Goal: Task Accomplishment & Management: Manage account settings

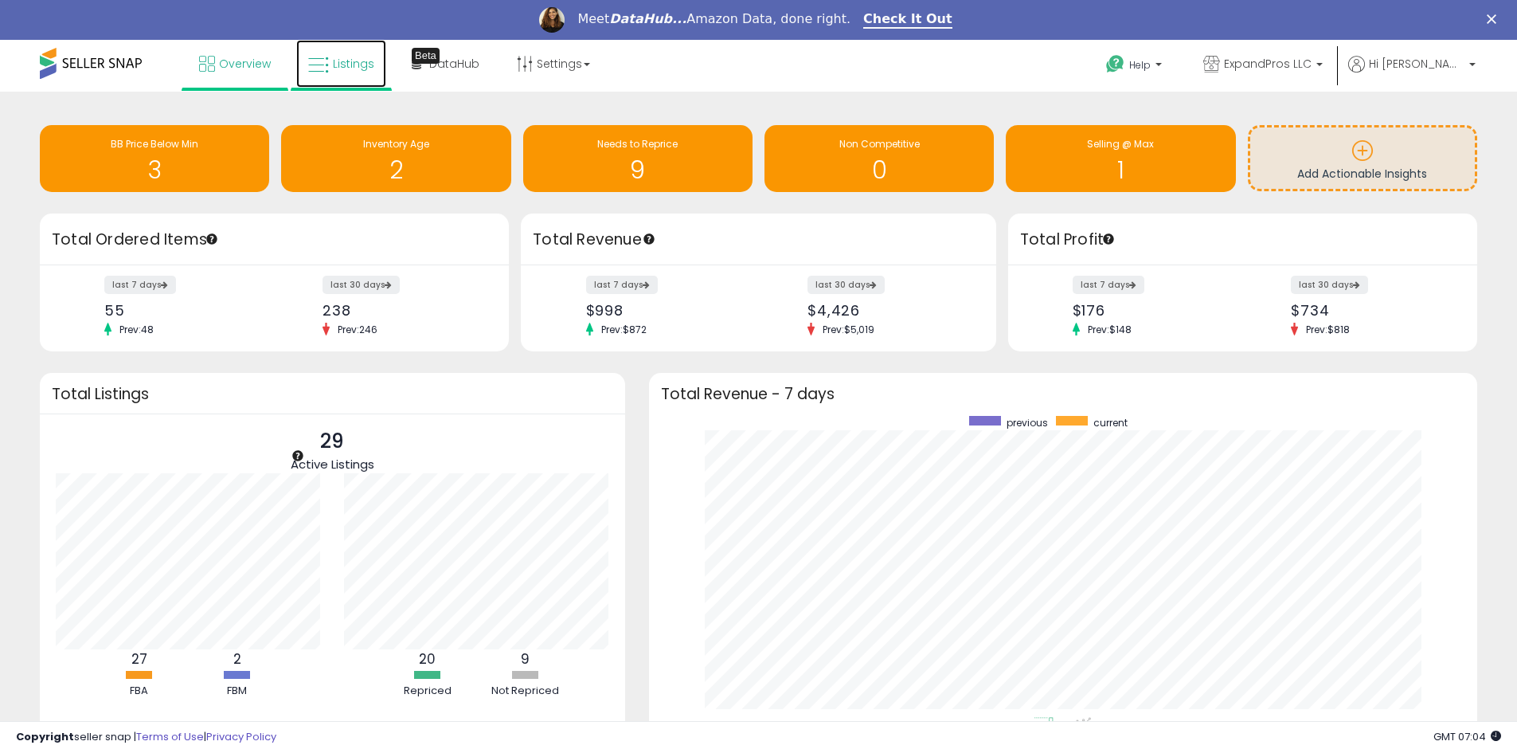
click at [350, 65] on span "Listings" at bounding box center [353, 64] width 41 height 16
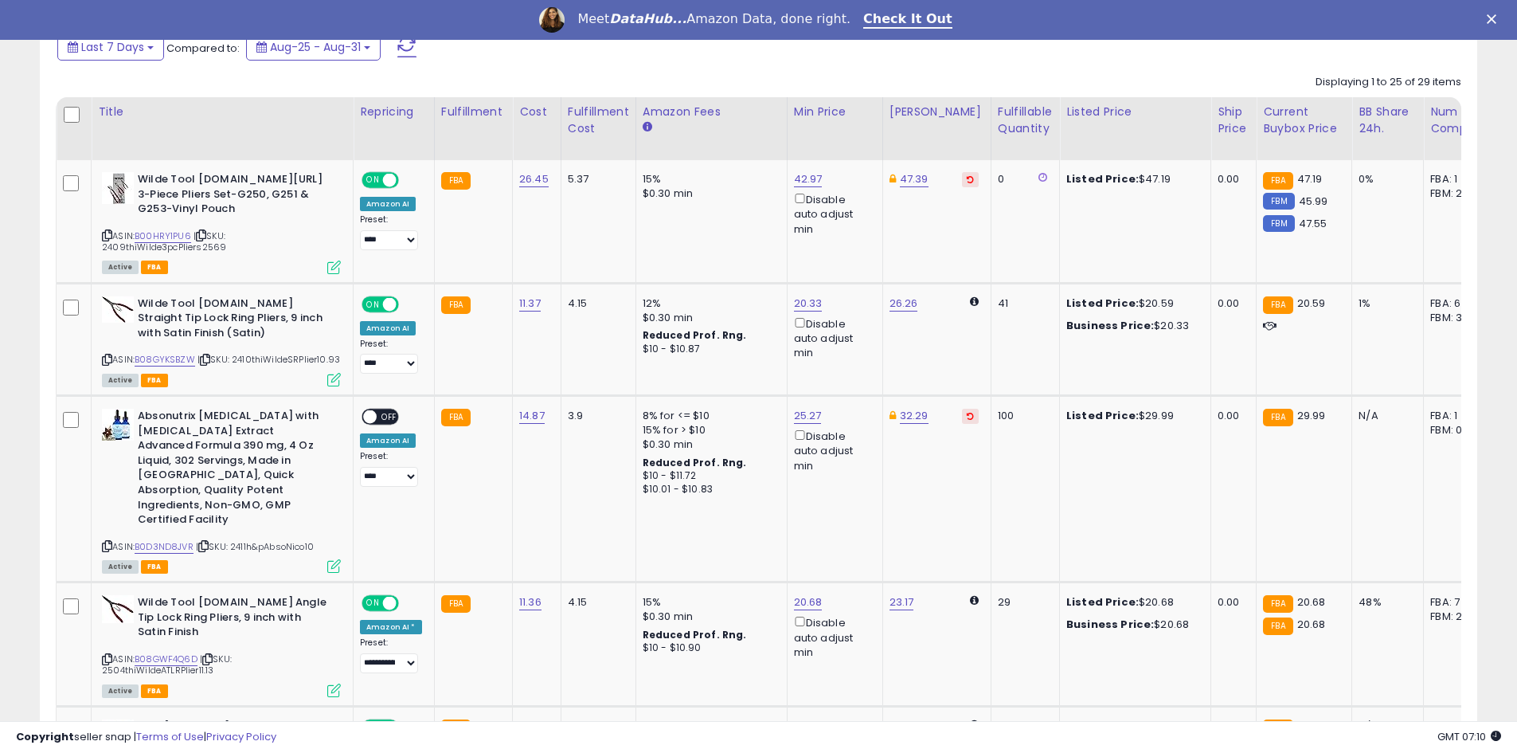
scroll to position [717, 0]
click at [174, 353] on link "B08GYKSBZW" at bounding box center [165, 359] width 61 height 14
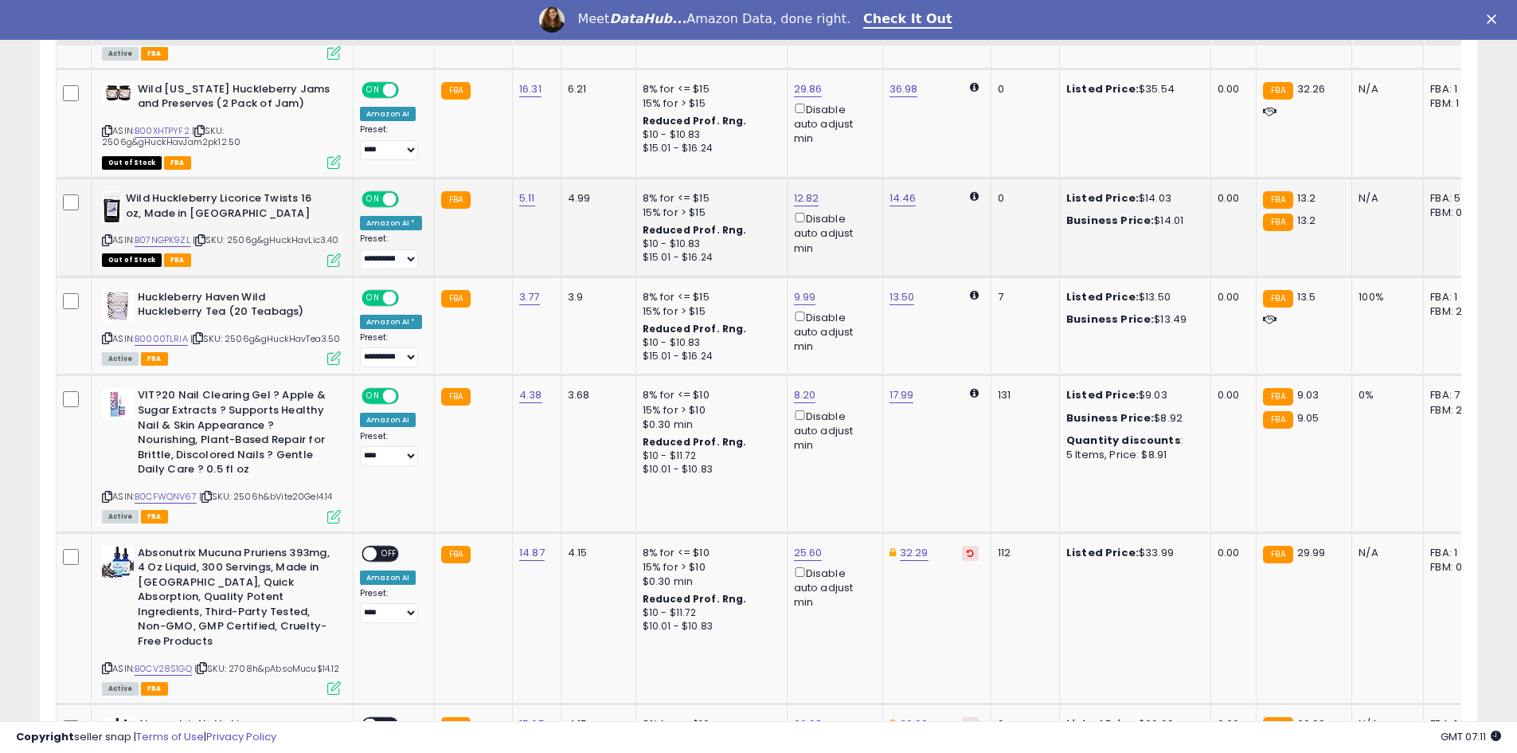
scroll to position [1354, 0]
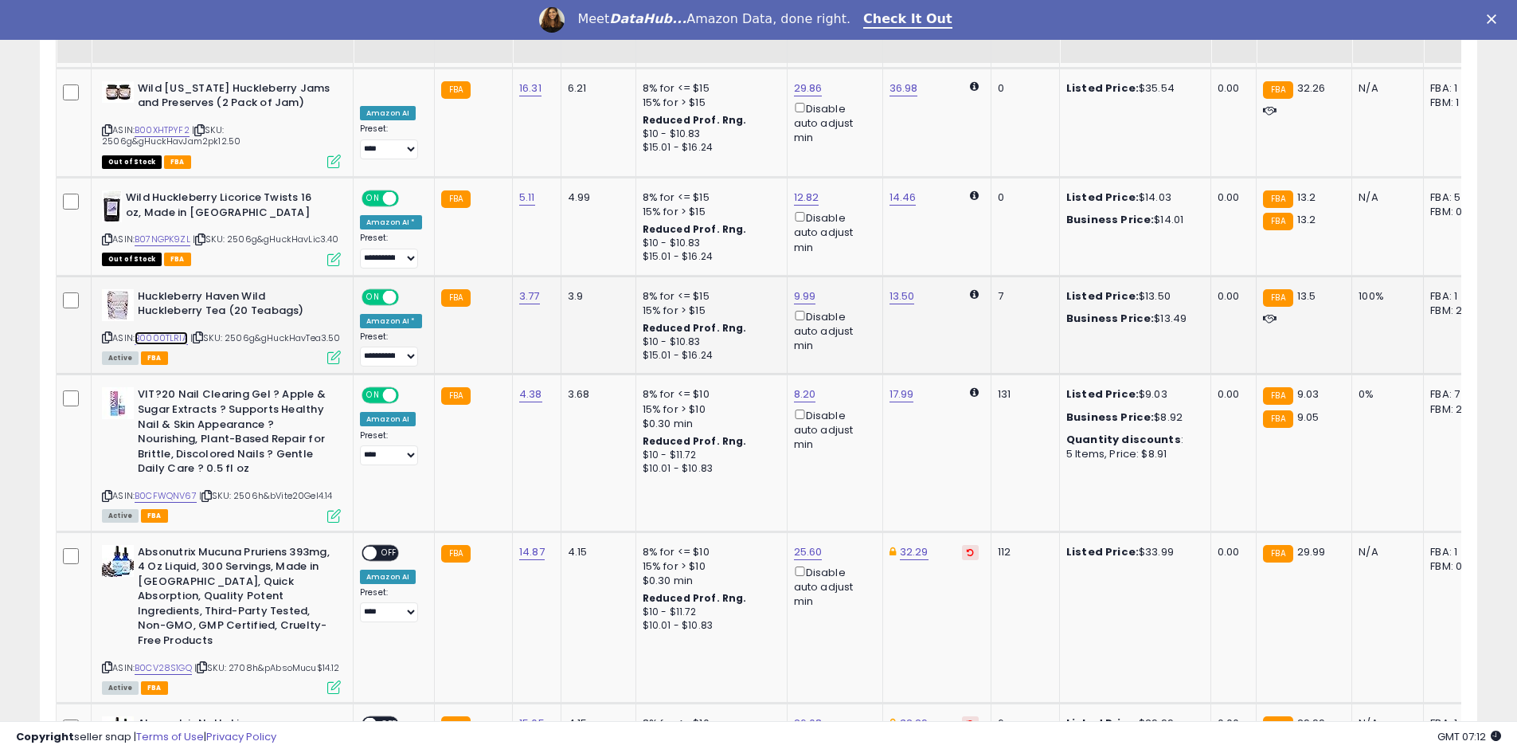
click at [145, 331] on link "B0000TLRIA" at bounding box center [161, 338] width 53 height 14
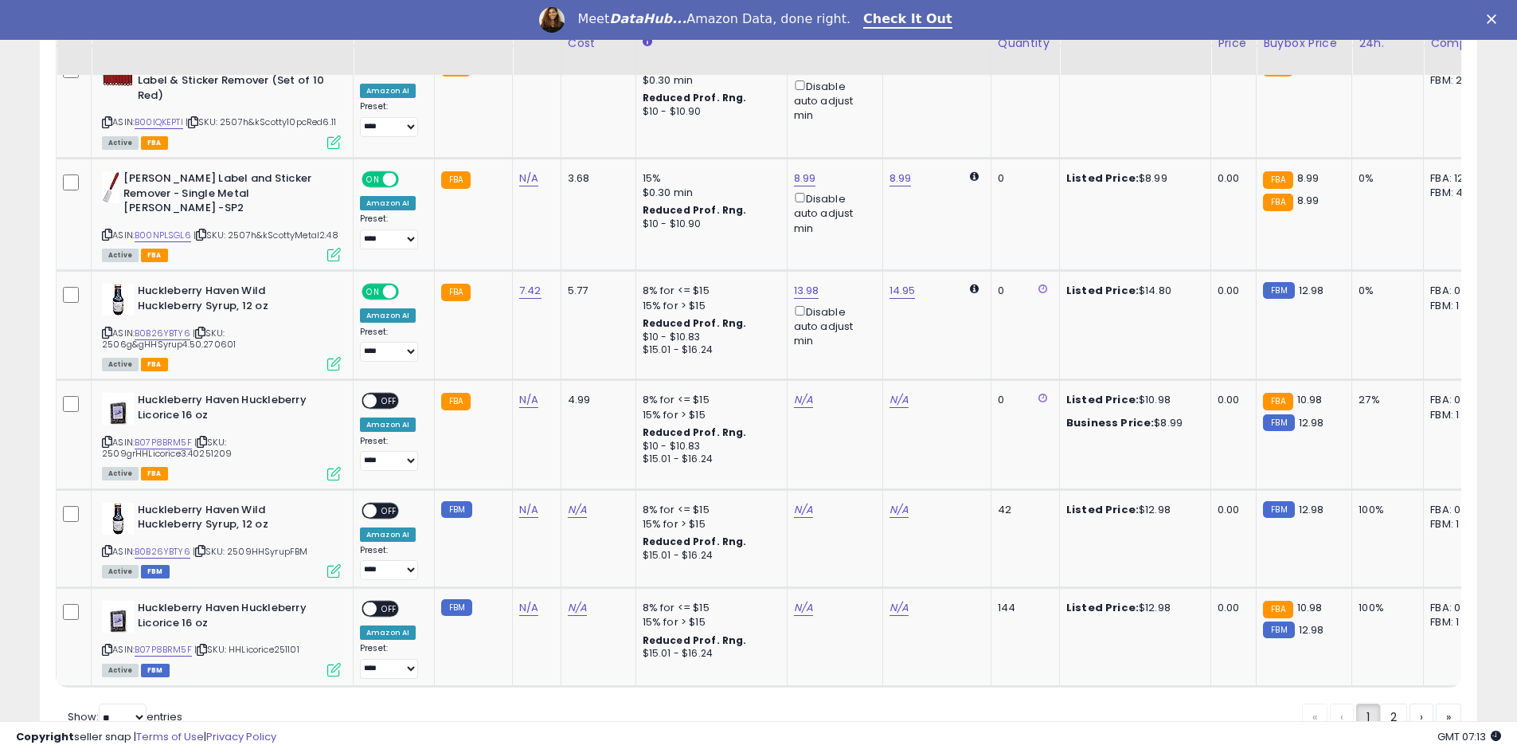
scroll to position [3465, 0]
